Goal: Information Seeking & Learning: Learn about a topic

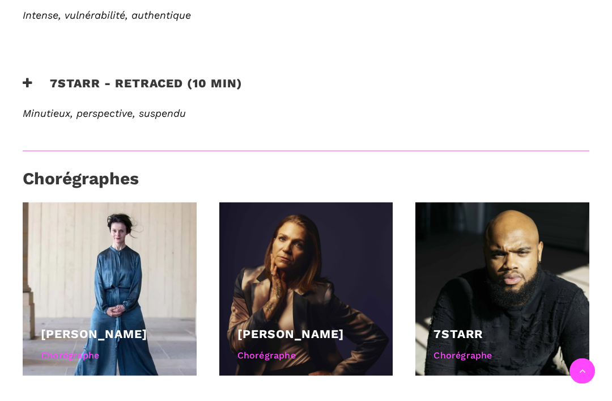
scroll to position [655, 0]
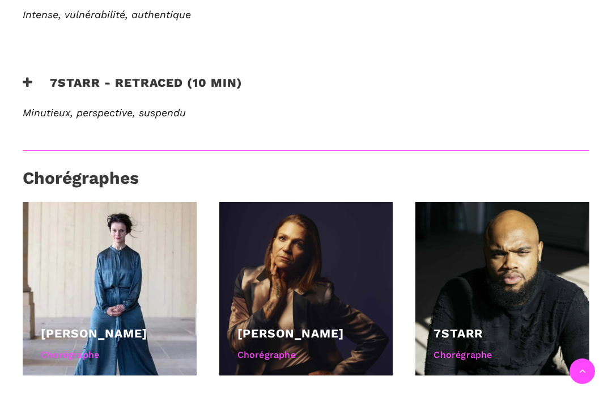
click at [93, 326] on link "[PERSON_NAME]" at bounding box center [94, 333] width 107 height 14
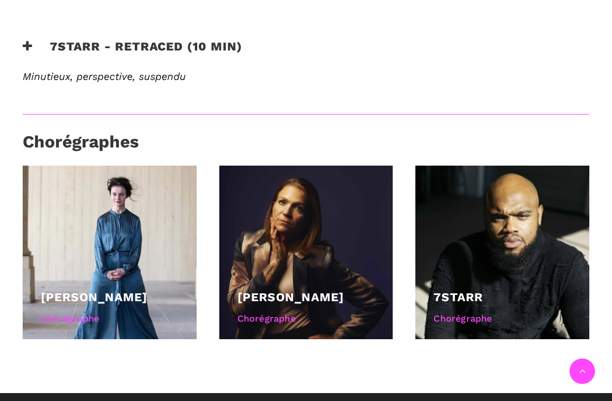
click at [277, 265] on div at bounding box center [306, 252] width 174 height 174
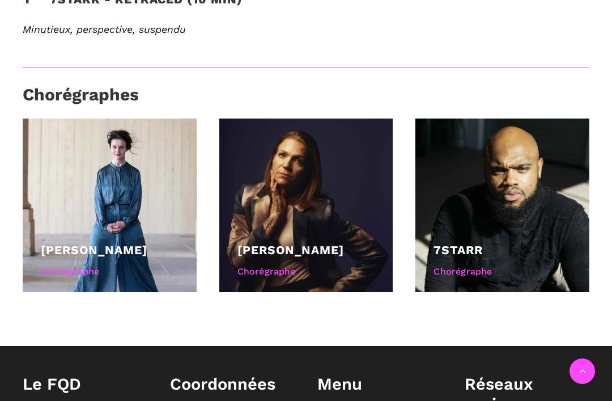
scroll to position [736, 0]
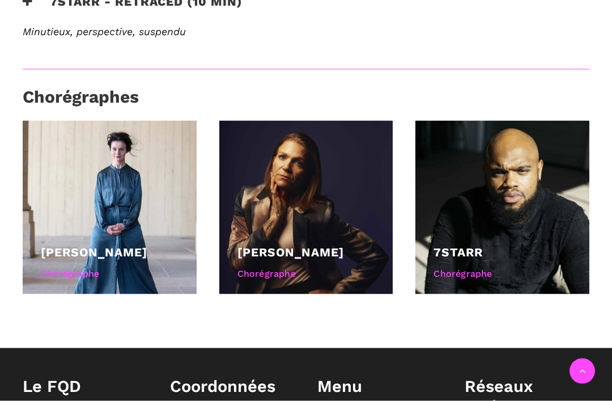
click at [319, 266] on div "Chorégraphe" at bounding box center [306, 273] width 138 height 15
click at [279, 245] on link "Valérie Chartier" at bounding box center [290, 252] width 107 height 14
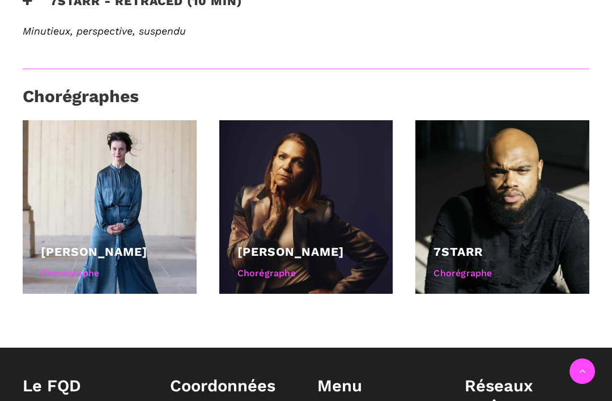
click at [461, 244] on link "7starr" at bounding box center [457, 251] width 49 height 14
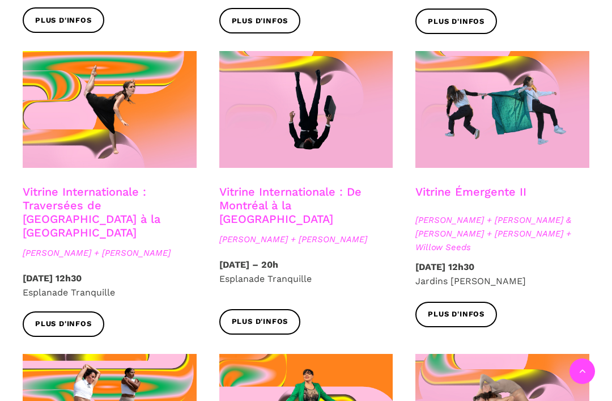
scroll to position [909, 0]
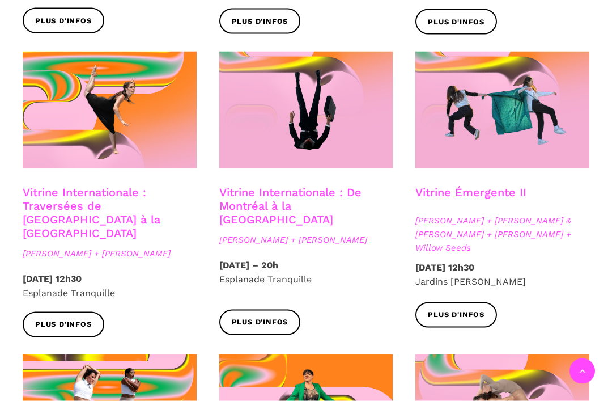
click at [74, 186] on link "Vitrine Internationale : Traversées de Vancouver à la Suède" at bounding box center [92, 212] width 138 height 54
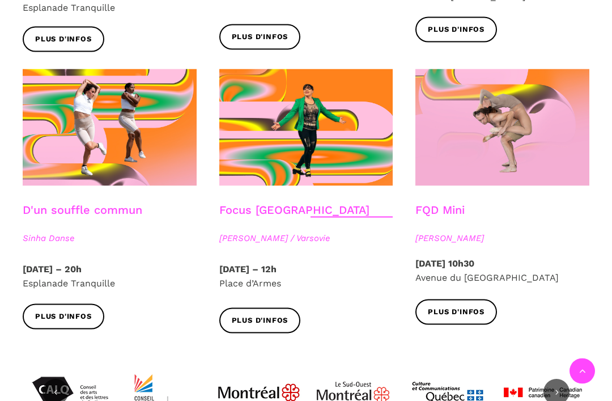
scroll to position [1195, 0]
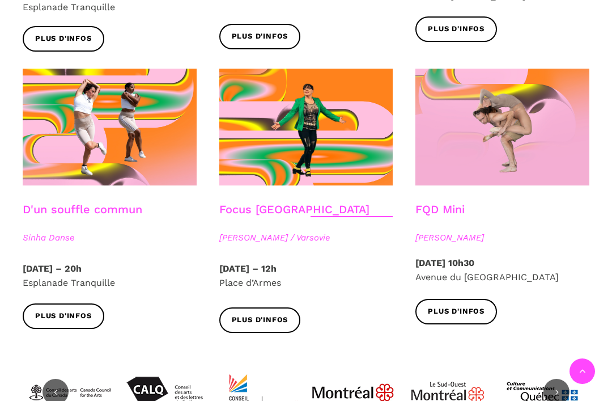
click at [299, 160] on div at bounding box center [306, 135] width 197 height 133
click at [325, 124] on span at bounding box center [306, 127] width 174 height 116
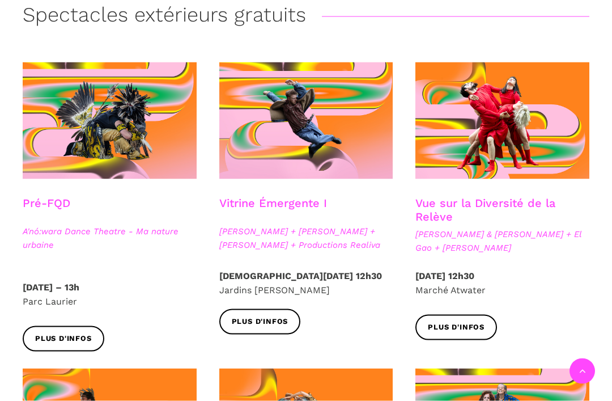
scroll to position [280, 0]
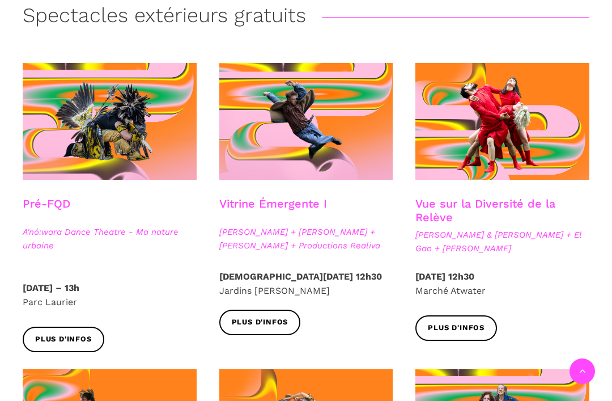
click at [550, 194] on div at bounding box center [502, 129] width 197 height 133
click at [522, 197] on h3 "Vue sur la Diversité de la Relève" at bounding box center [502, 211] width 174 height 28
click at [546, 154] on span at bounding box center [502, 121] width 174 height 116
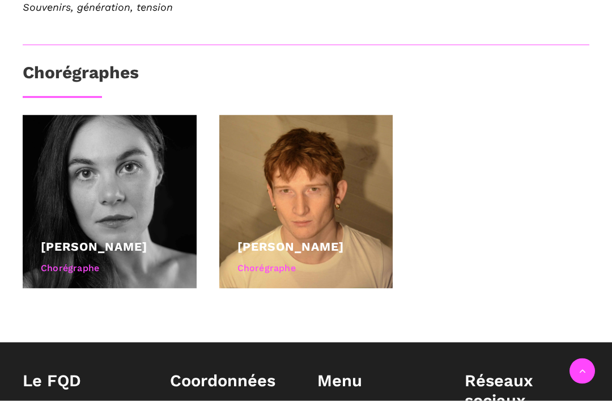
scroll to position [521, 0]
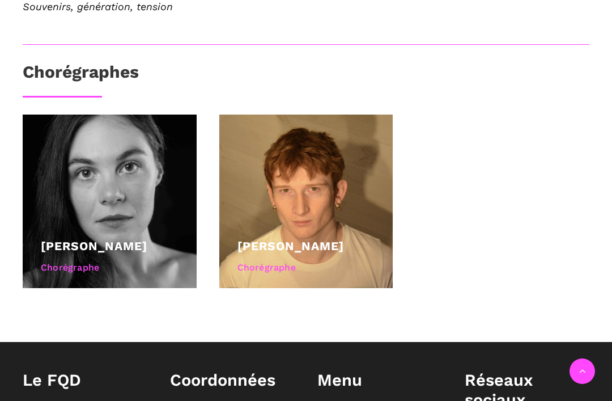
click at [76, 242] on link "[PERSON_NAME]" at bounding box center [94, 246] width 107 height 14
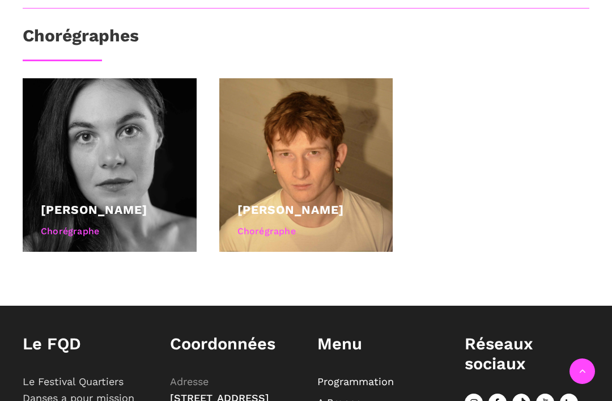
click at [280, 202] on link "[PERSON_NAME]" at bounding box center [290, 209] width 107 height 14
